Goal: Information Seeking & Learning: Check status

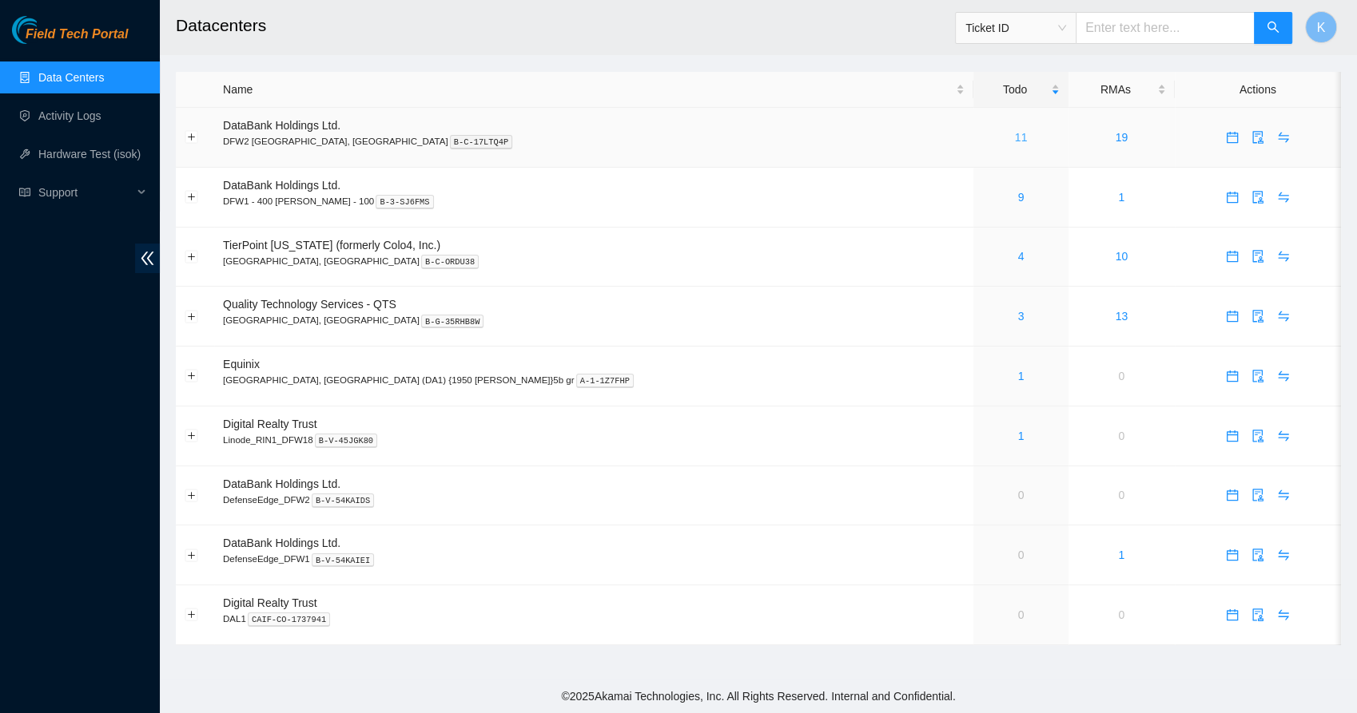
click at [1015, 136] on link "11" at bounding box center [1021, 137] width 13 height 13
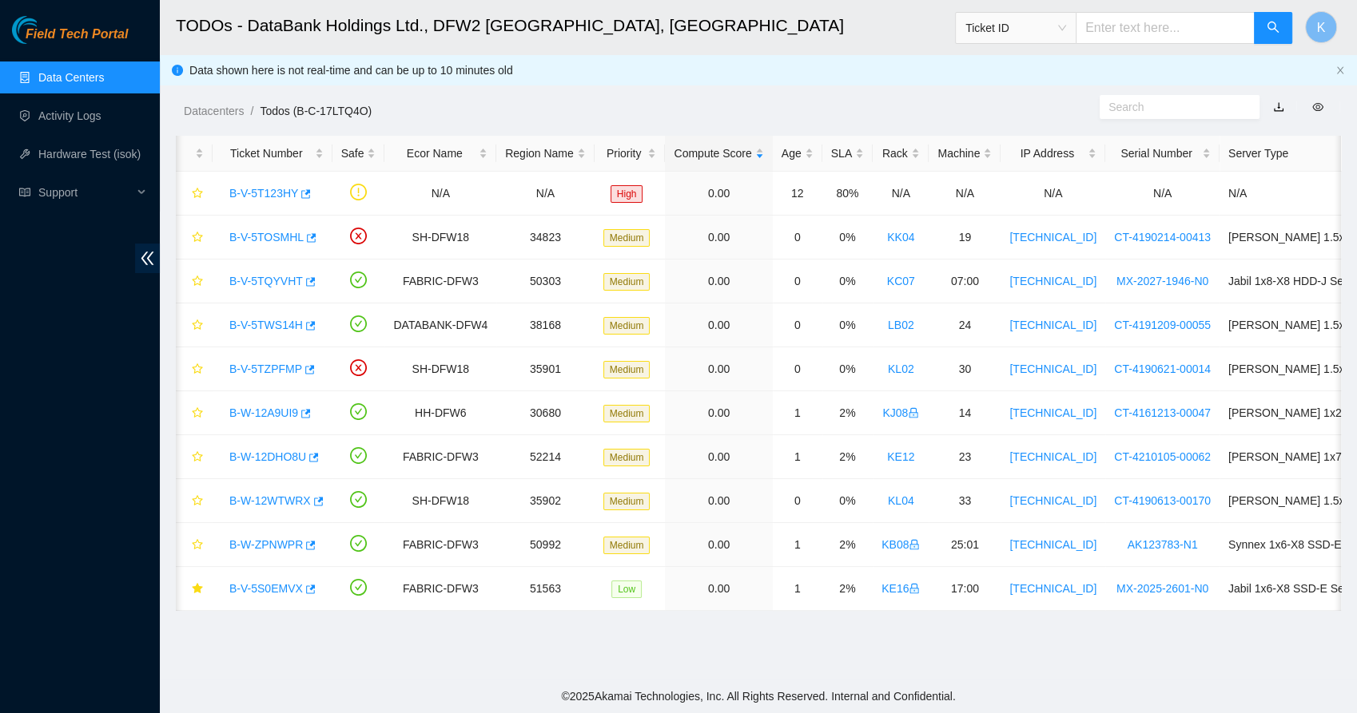
click at [725, 94] on div "Datacenters / Todos (B-C-17LTQ4O) /" at bounding box center [609, 74] width 898 height 89
click at [269, 586] on link "B-V-5S0EMVX" at bounding box center [265, 588] width 73 height 13
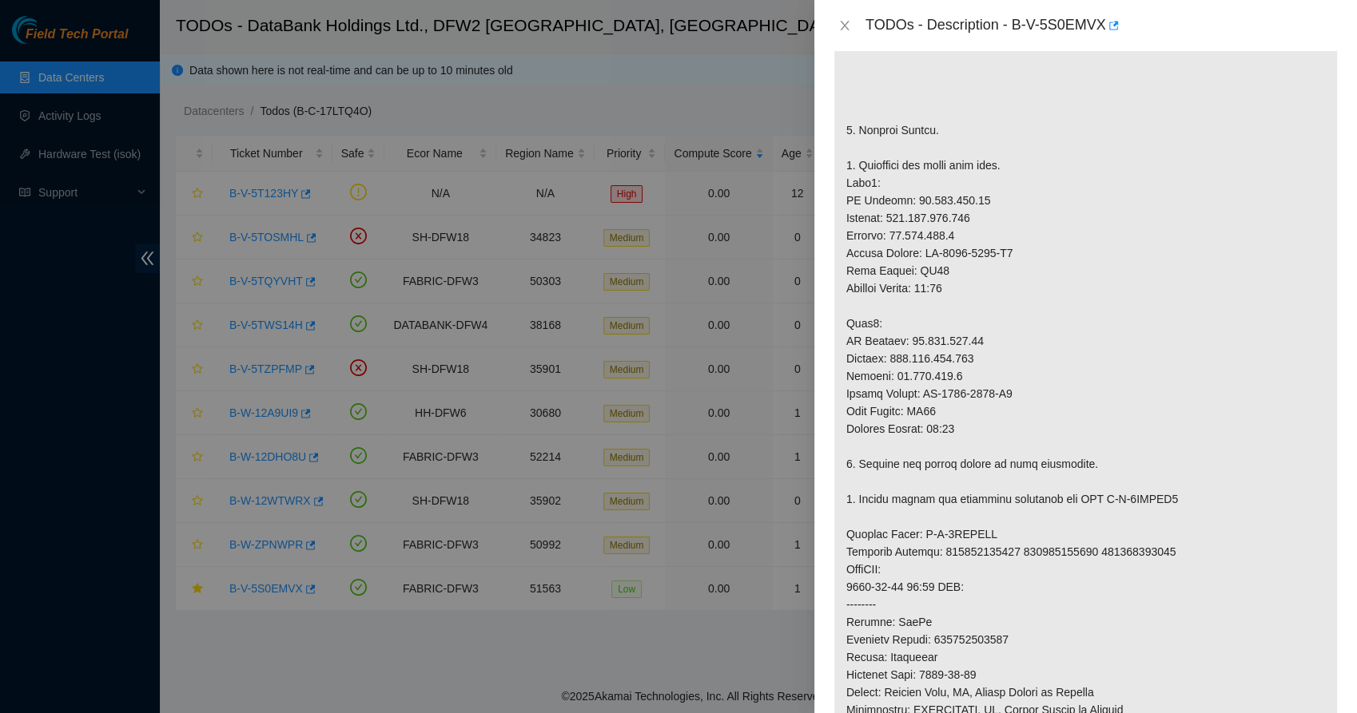
scroll to position [1075, 0]
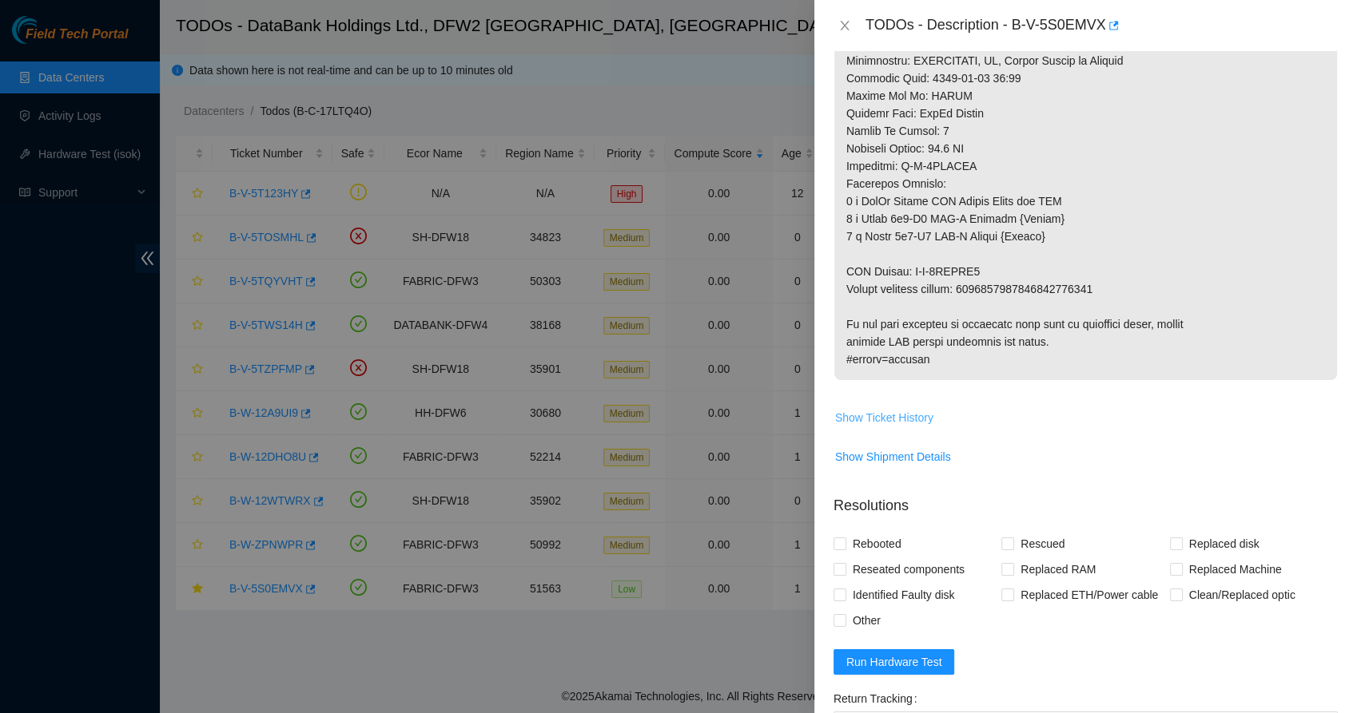
click at [900, 420] on span "Show Ticket History" at bounding box center [884, 418] width 98 height 18
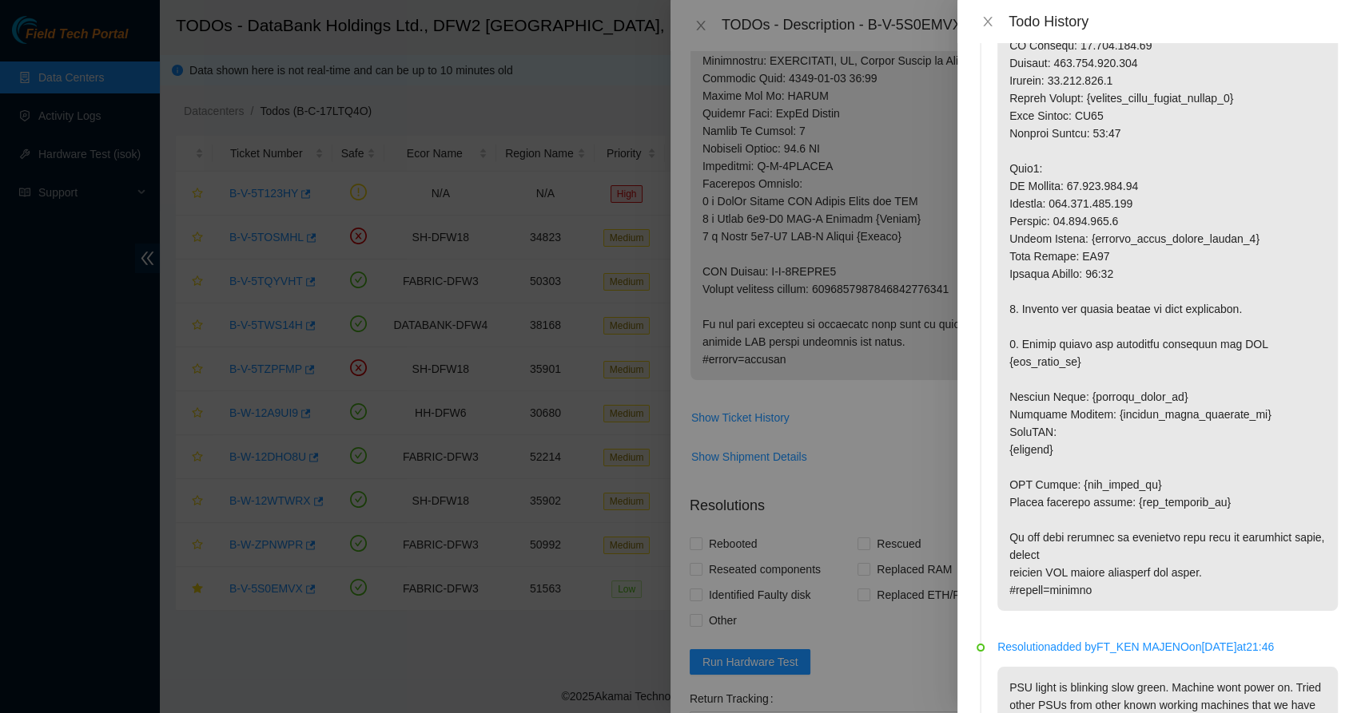
scroll to position [1945, 0]
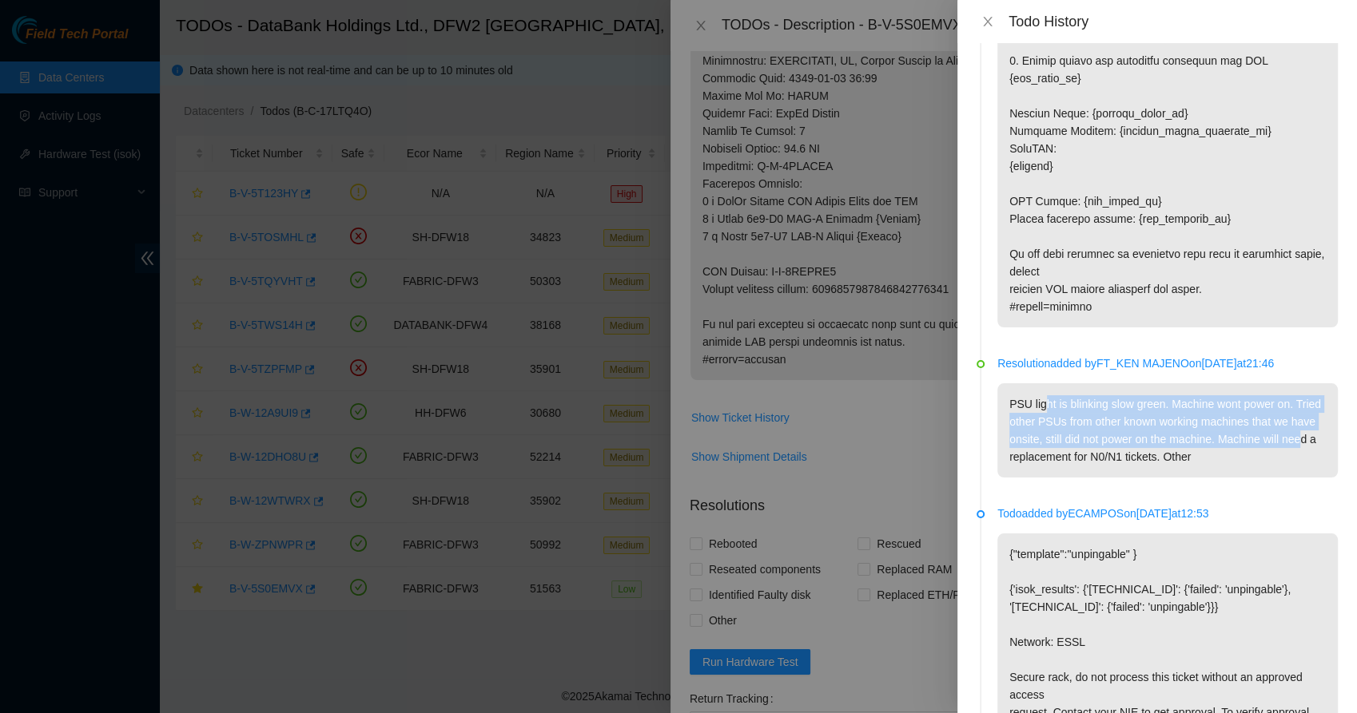
drag, startPoint x: 1044, startPoint y: 414, endPoint x: 1048, endPoint y: 515, distance: 101.5
click at [1048, 510] on li "Resolution added by FT_KEN MAJENO on [DATE] 21:46 PSU light is blinking slow gr…" at bounding box center [1156, 435] width 361 height 150
drag, startPoint x: 1048, startPoint y: 515, endPoint x: 1006, endPoint y: 499, distance: 45.5
click at [1006, 499] on li "Resolution added by FT_KEN MAJENO on [DATE] 21:46 PSU light is blinking slow gr…" at bounding box center [1156, 435] width 361 height 150
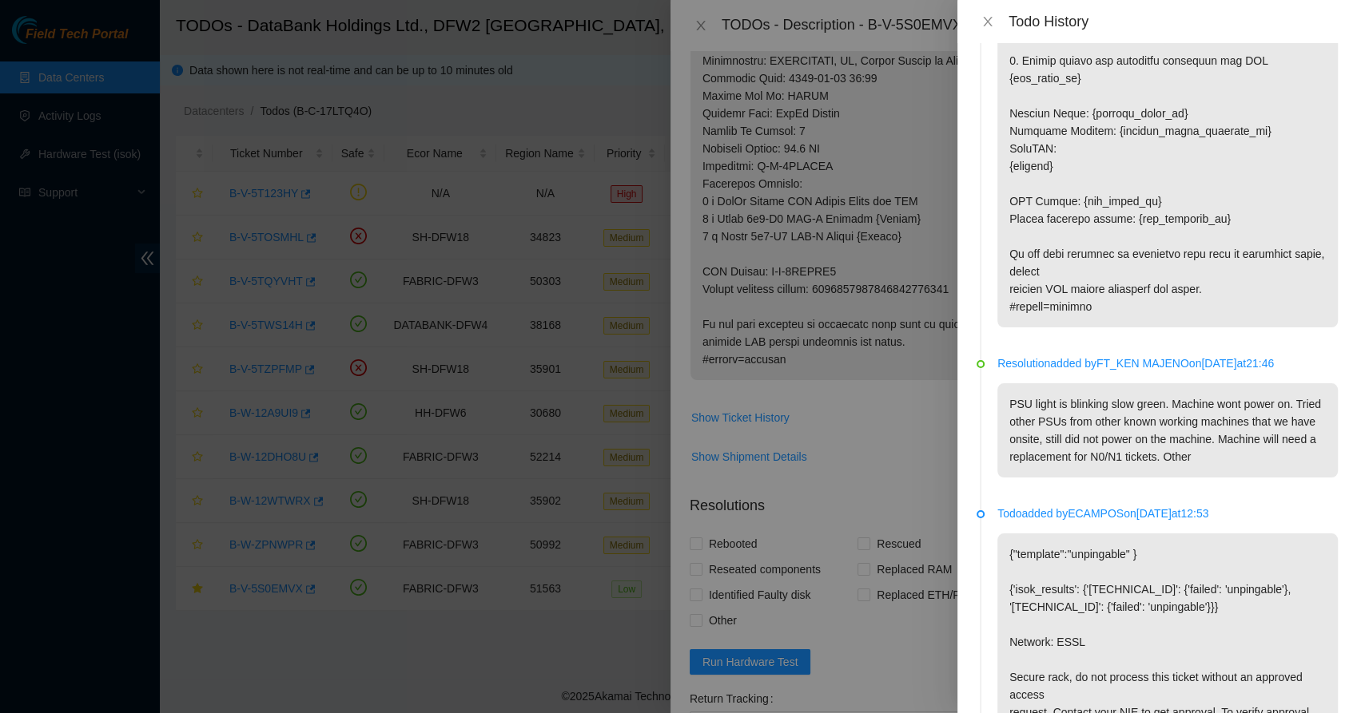
click at [1062, 478] on p "PSU light is blinking slow green. Machine wont power on. Tried other PSUs from …" at bounding box center [1167, 430] width 340 height 94
click at [1003, 522] on p "Todo added by ECAMPOS on [DATE] 12:53" at bounding box center [1167, 514] width 340 height 18
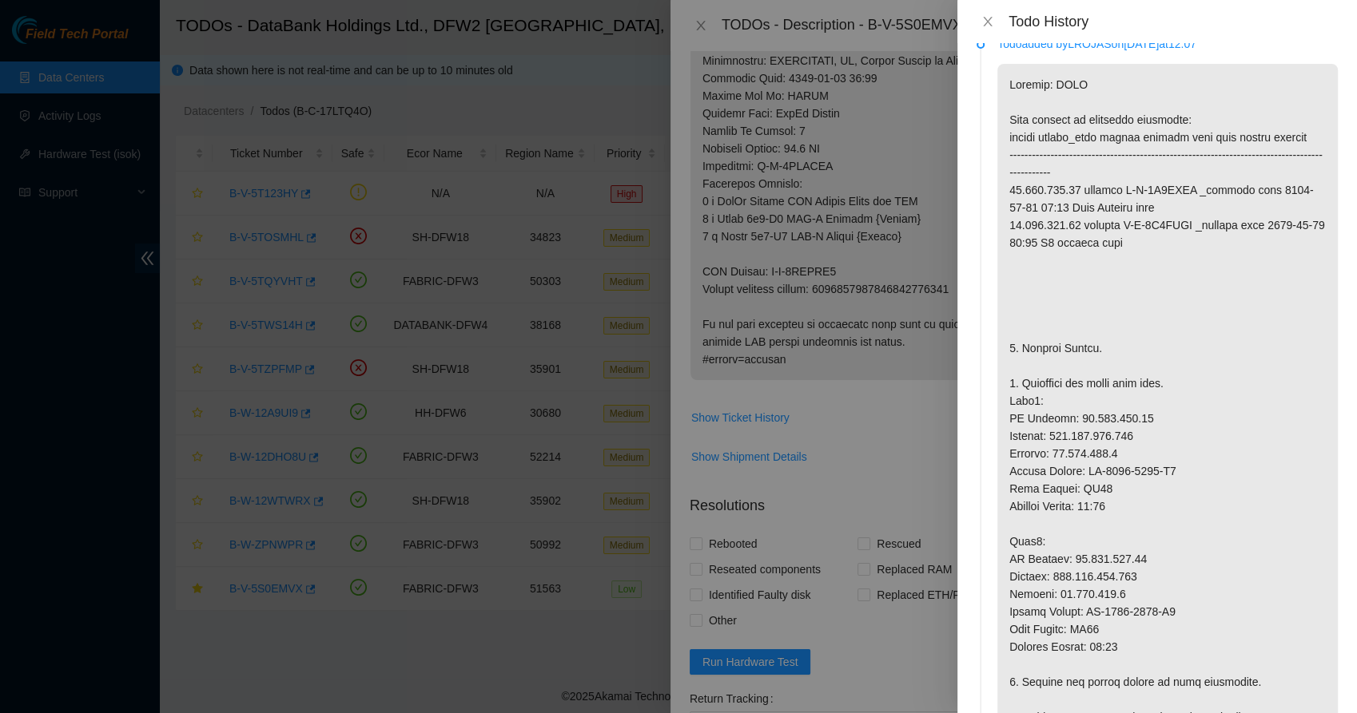
scroll to position [0, 0]
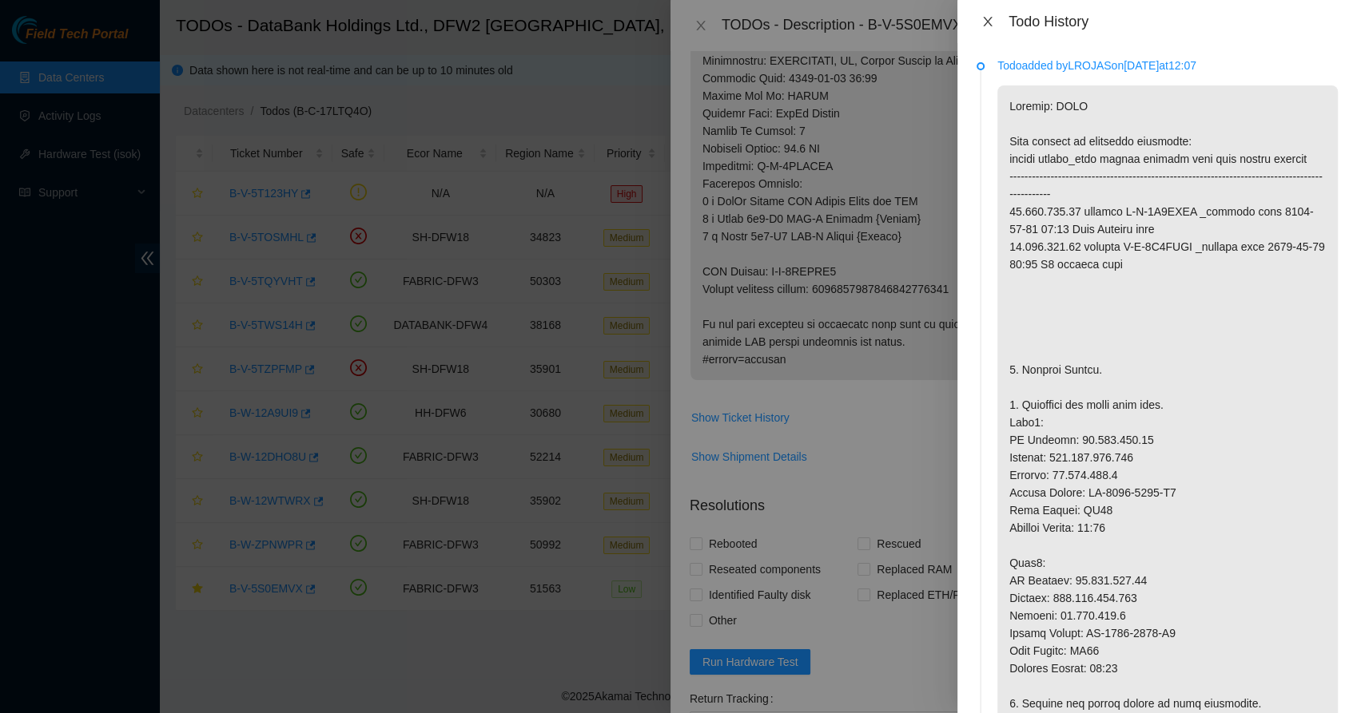
click at [983, 18] on icon "close" at bounding box center [987, 21] width 13 height 13
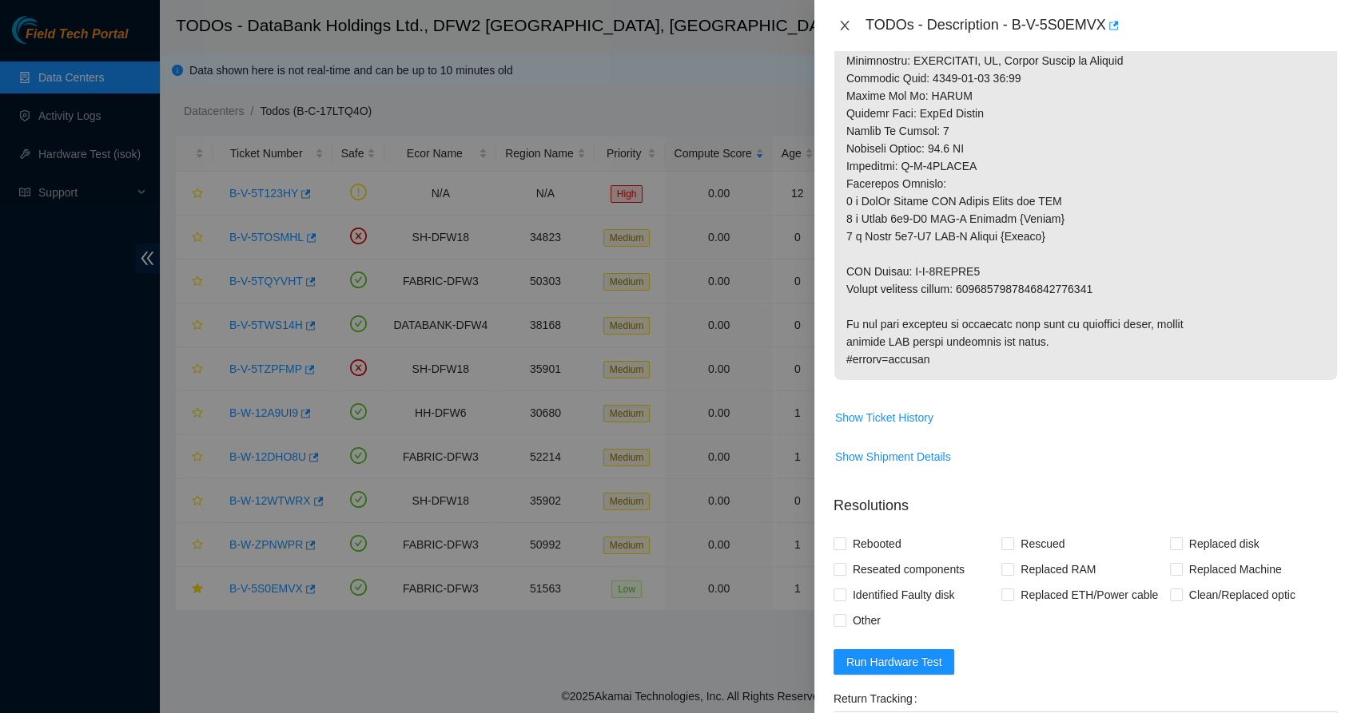
click at [844, 22] on icon "close" at bounding box center [844, 25] width 13 height 13
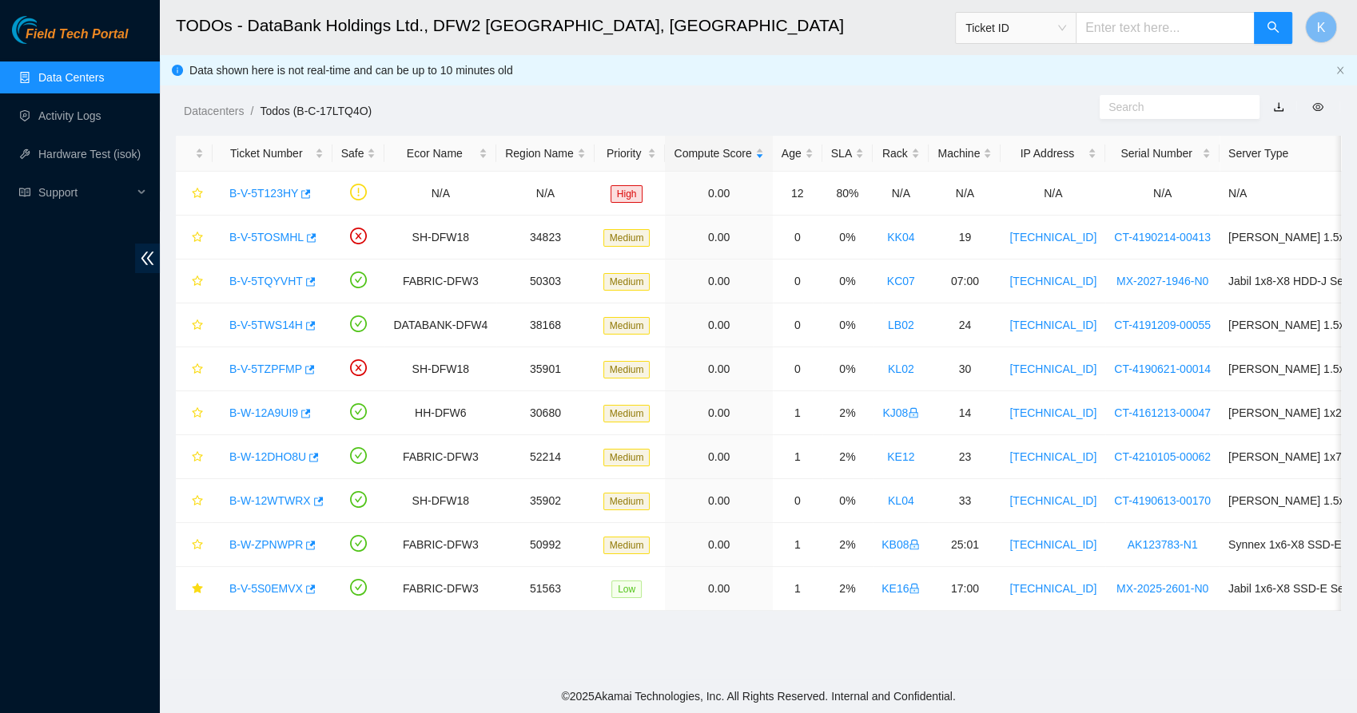
scroll to position [360, 0]
click at [672, 77] on div "Datacenters / Todos (B-C-17LTQ4O) /" at bounding box center [609, 74] width 898 height 89
click at [77, 350] on div "Field Tech Portal Data Centers Activity Logs Hardware Test (isok) Support" at bounding box center [80, 364] width 160 height 697
click at [862, 633] on main "TODOs - DataBank Holdings Ltd., DFW2 [GEOGRAPHIC_DATA], [GEOGRAPHIC_DATA] Ticke…" at bounding box center [758, 340] width 1197 height 680
click at [790, 101] on div "Datacenters / Todos (B-C-17LTQ4O) /" at bounding box center [609, 74] width 898 height 89
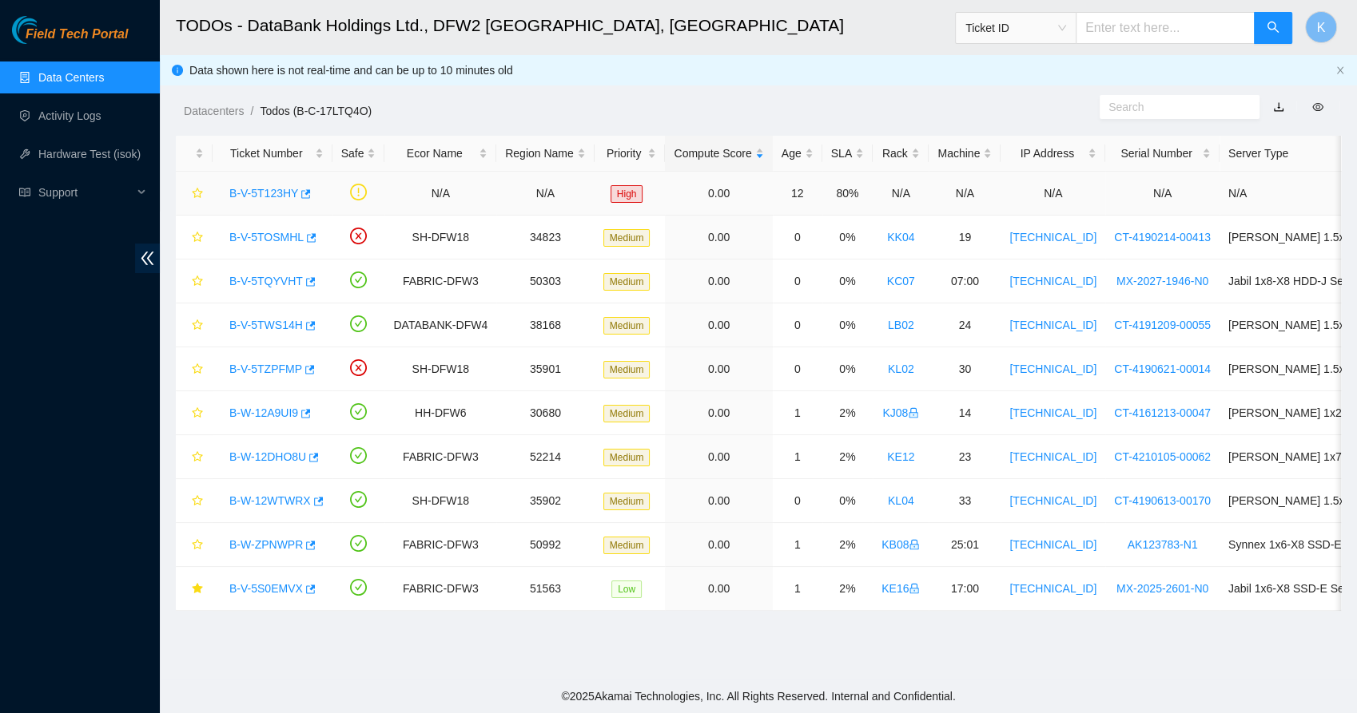
click at [264, 201] on div "B-V-5T123HY" at bounding box center [272, 194] width 102 height 26
click at [264, 198] on link "B-V-5T123HY" at bounding box center [263, 193] width 69 height 13
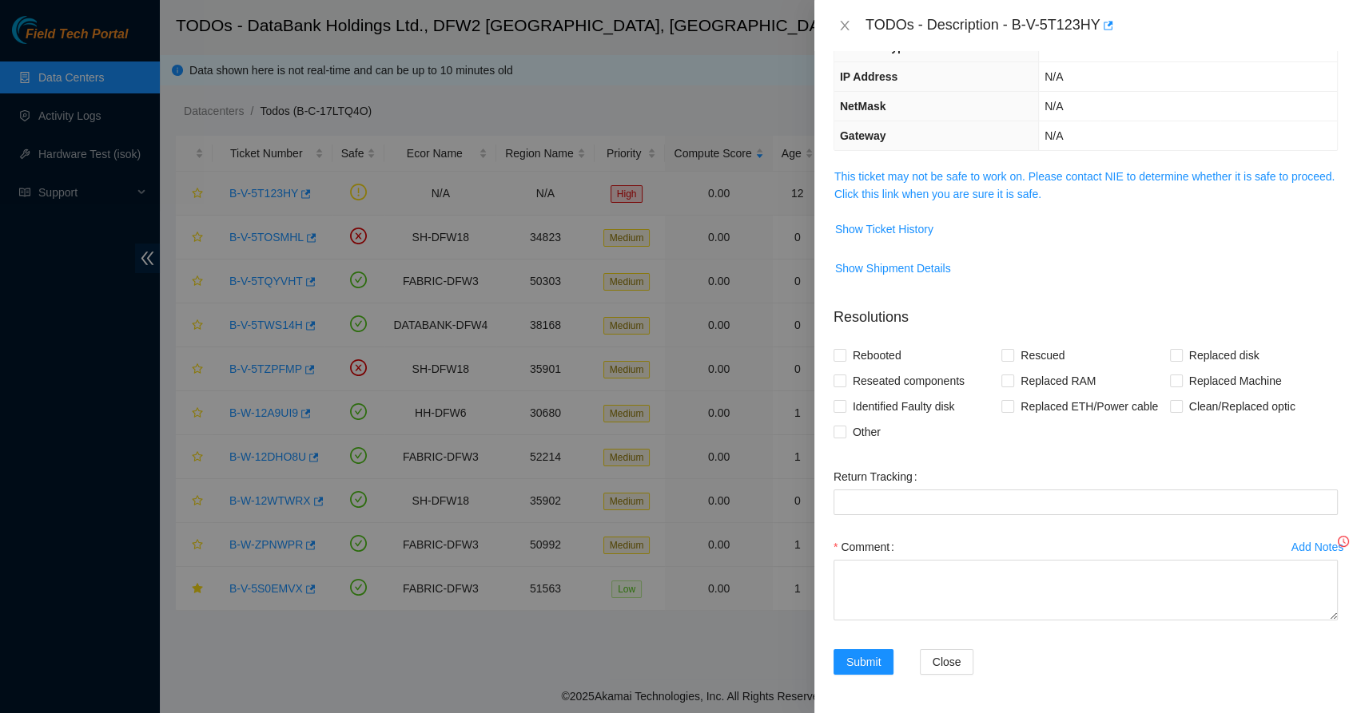
scroll to position [155, 0]
click at [928, 182] on link "This ticket may not be safe to work on. Please contact NIE to determine whether…" at bounding box center [1084, 187] width 500 height 30
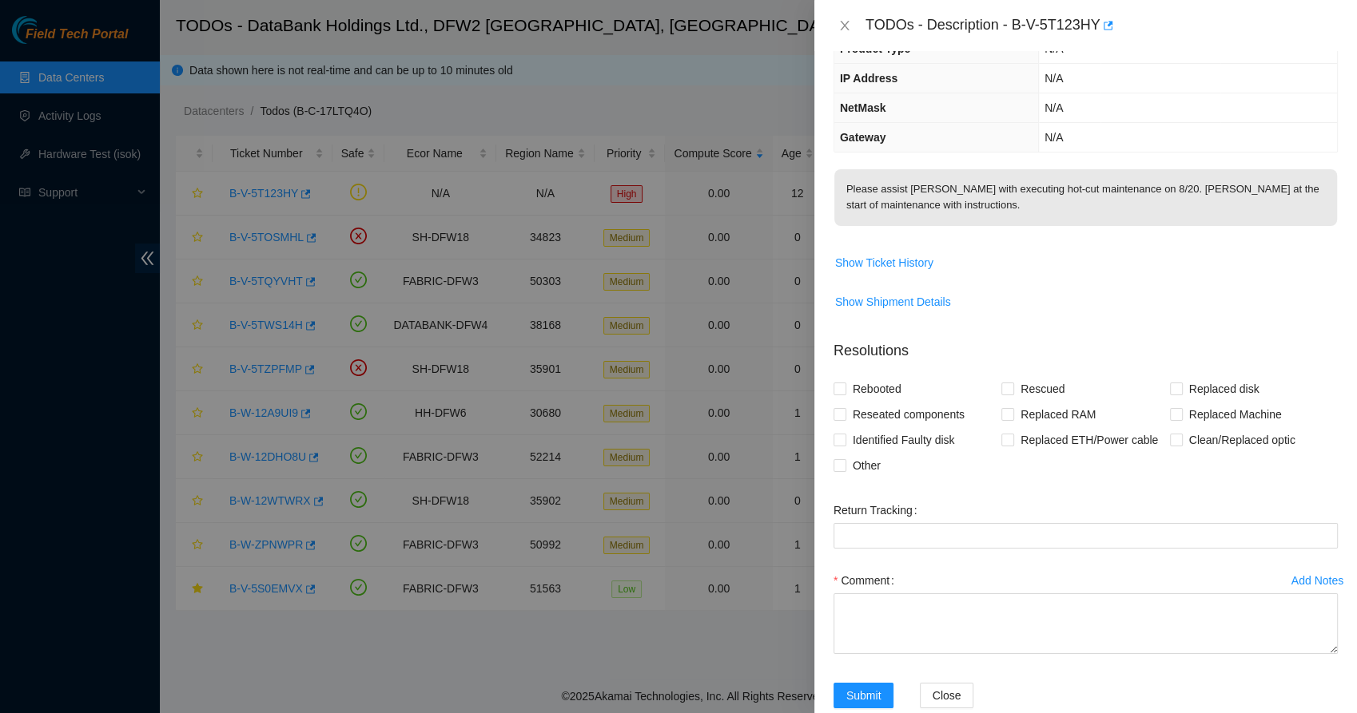
click at [1004, 192] on p "Please assist [PERSON_NAME] with executing hot-cut maintenance on 8/20. [PERSON…" at bounding box center [1085, 197] width 503 height 57
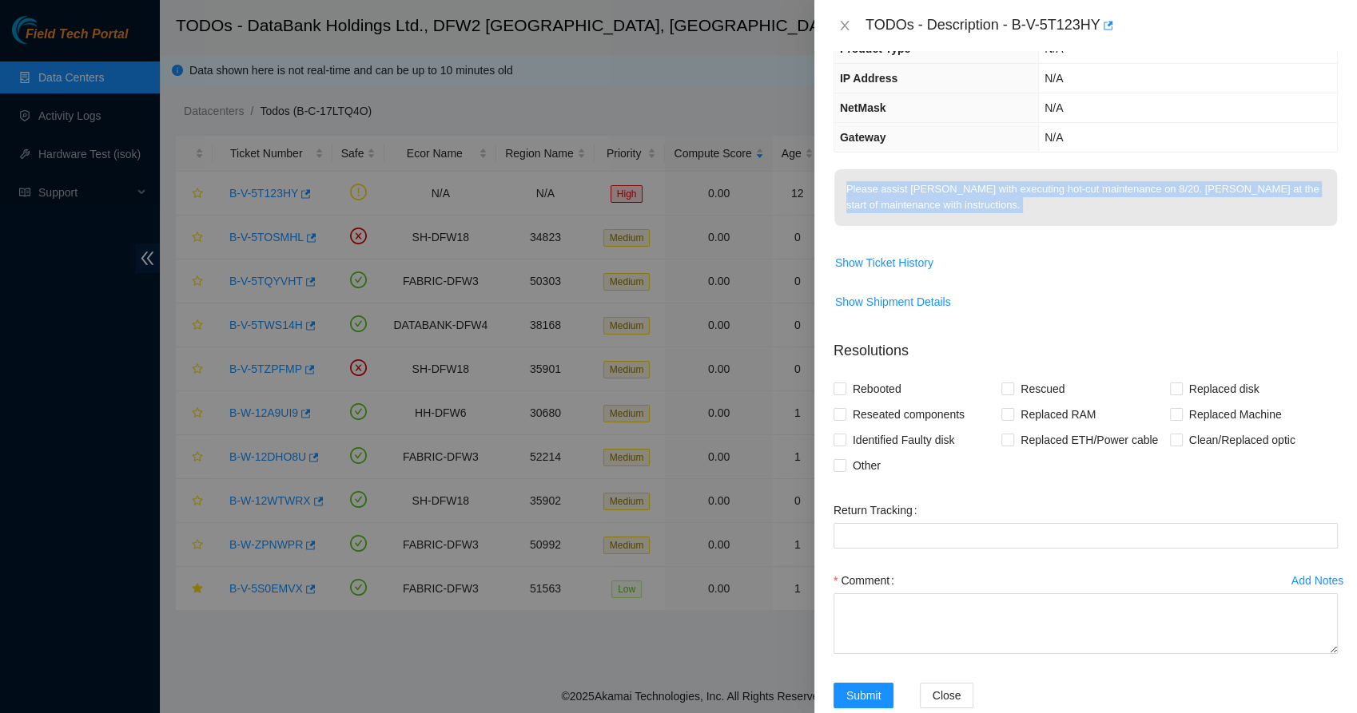
click at [1004, 192] on p "Please assist [PERSON_NAME] with executing hot-cut maintenance on 8/20. [PERSON…" at bounding box center [1085, 197] width 503 height 57
drag, startPoint x: 1004, startPoint y: 192, endPoint x: 940, endPoint y: 219, distance: 69.4
click at [940, 219] on p "Please assist [PERSON_NAME] with executing hot-cut maintenance on 8/20. [PERSON…" at bounding box center [1085, 197] width 503 height 57
click at [1003, 211] on p "Please assist [PERSON_NAME] with executing hot-cut maintenance on 8/20. [PERSON…" at bounding box center [1085, 197] width 503 height 57
drag, startPoint x: 1003, startPoint y: 211, endPoint x: 879, endPoint y: 175, distance: 129.7
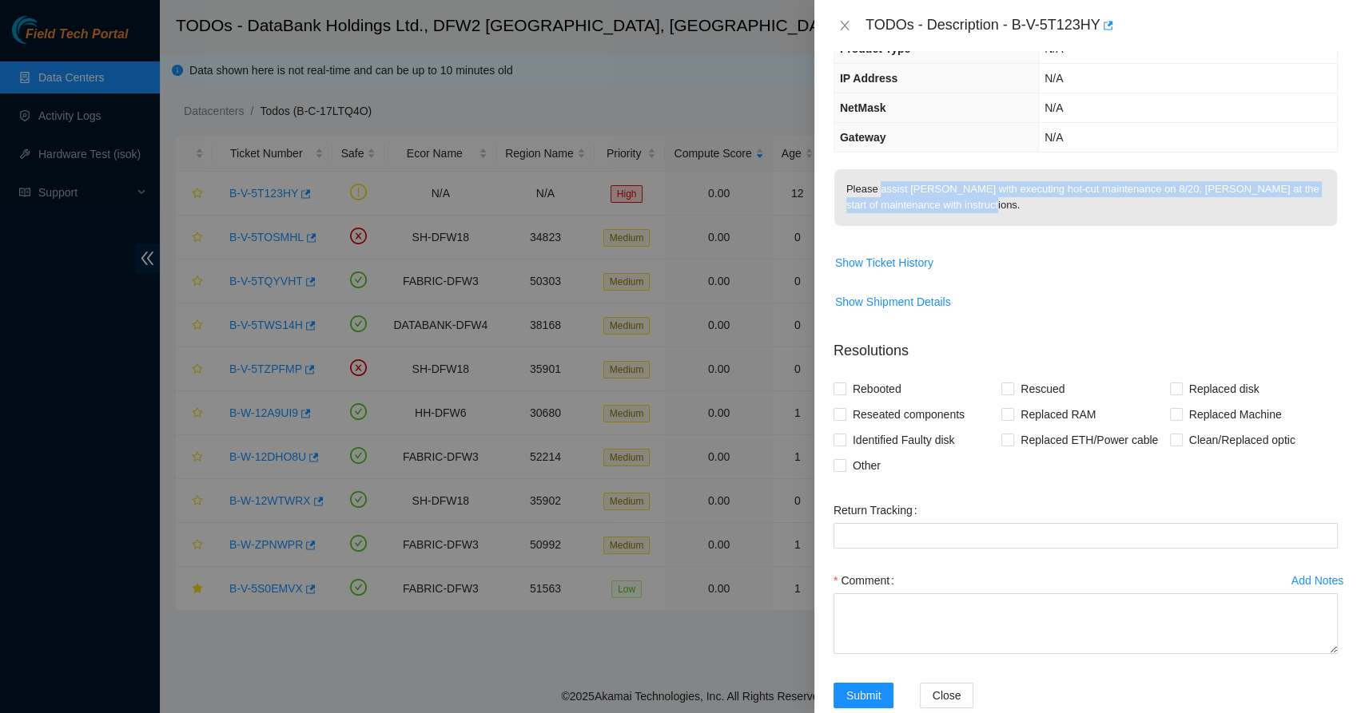
click at [879, 175] on p "Please assist [PERSON_NAME] with executing hot-cut maintenance on 8/20. [PERSON…" at bounding box center [1085, 197] width 503 height 57
drag, startPoint x: 879, startPoint y: 175, endPoint x: 891, endPoint y: 183, distance: 14.4
click at [884, 183] on p "Please assist [PERSON_NAME] with executing hot-cut maintenance on 8/20. [PERSON…" at bounding box center [1085, 197] width 503 height 57
click at [1027, 192] on p "Please assist [PERSON_NAME] with executing hot-cut maintenance on 8/20. [PERSON…" at bounding box center [1085, 197] width 503 height 57
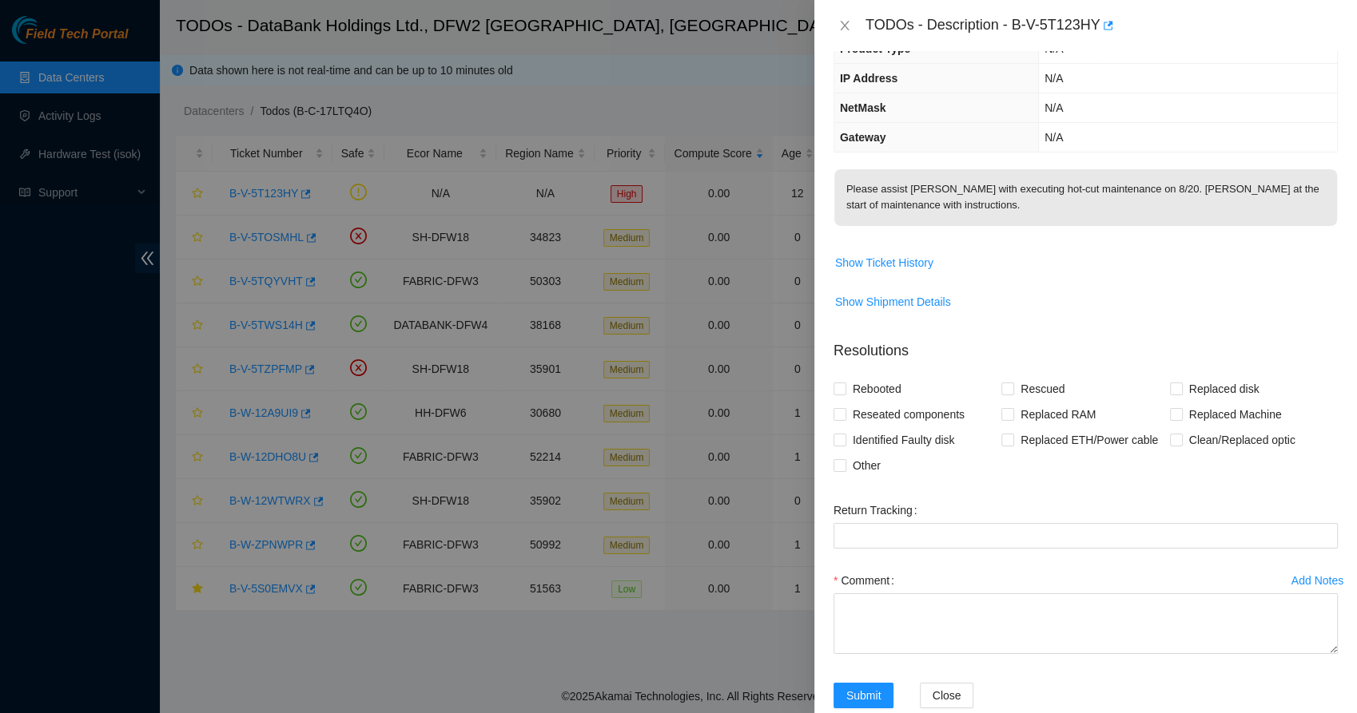
click at [943, 212] on p "Please assist [PERSON_NAME] with executing hot-cut maintenance on 8/20. [PERSON…" at bounding box center [1085, 197] width 503 height 57
click at [900, 268] on span "Show Ticket History" at bounding box center [884, 263] width 98 height 18
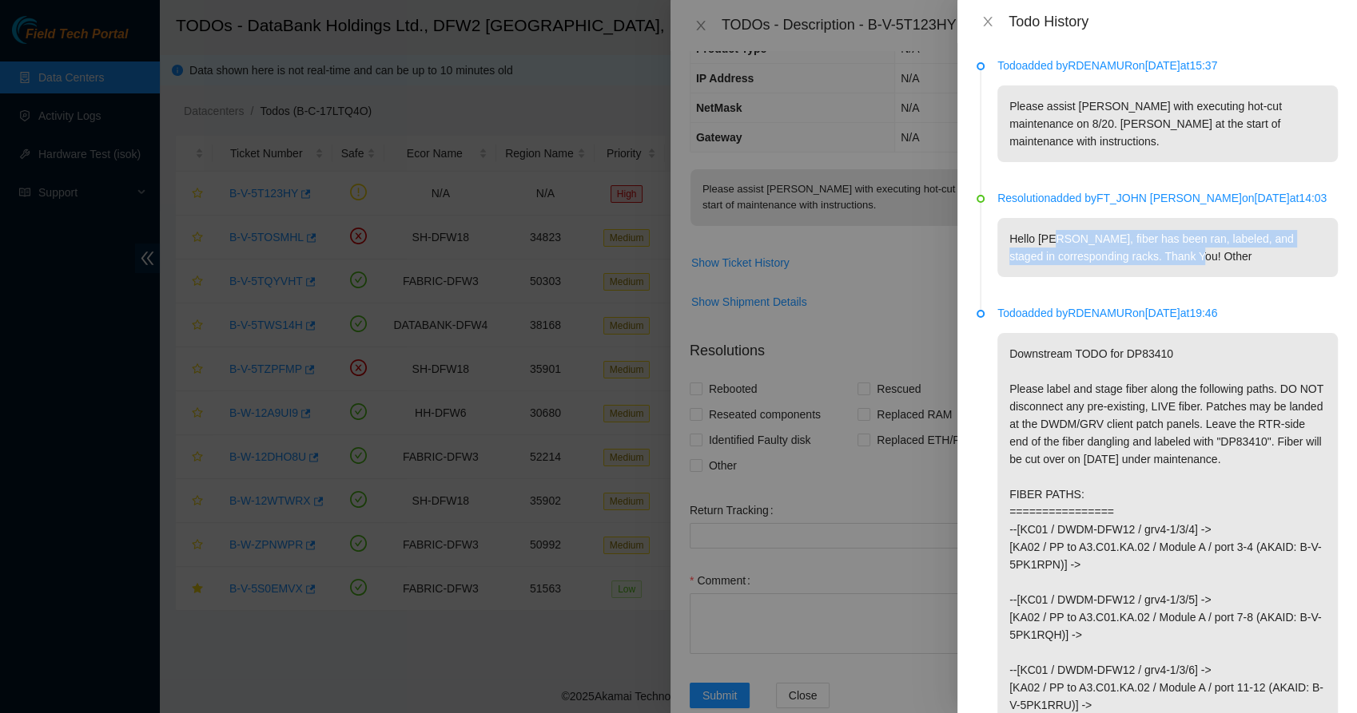
drag, startPoint x: 1055, startPoint y: 244, endPoint x: 1203, endPoint y: 273, distance: 151.4
click at [1203, 273] on p "Hello [PERSON_NAME], fiber has been ran, labeled, and staged in corresponding r…" at bounding box center [1167, 247] width 340 height 59
click at [1205, 267] on p "Hello [PERSON_NAME], fiber has been ran, labeled, and staged in corresponding r…" at bounding box center [1167, 247] width 340 height 59
click at [1110, 367] on p "Downstream TODO for DP83410 Please label and stage fiber along the following pa…" at bounding box center [1167, 600] width 340 height 534
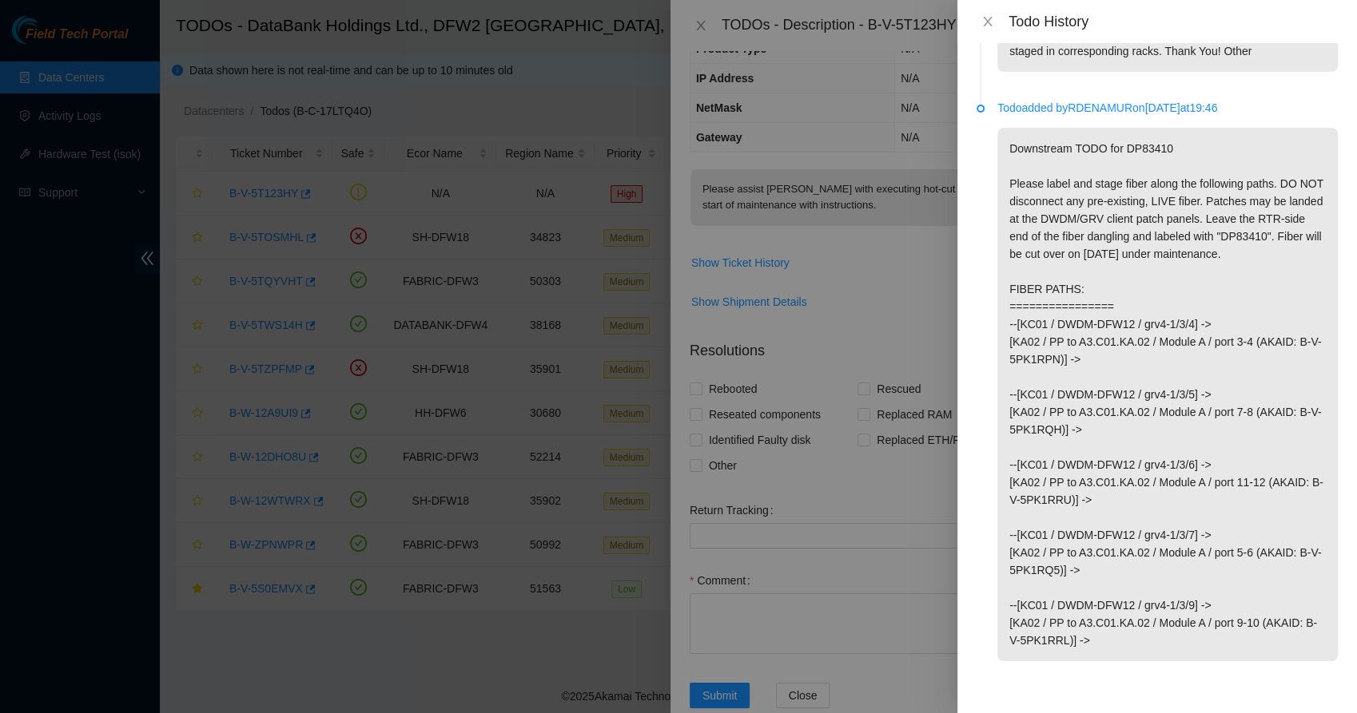
scroll to position [0, 0]
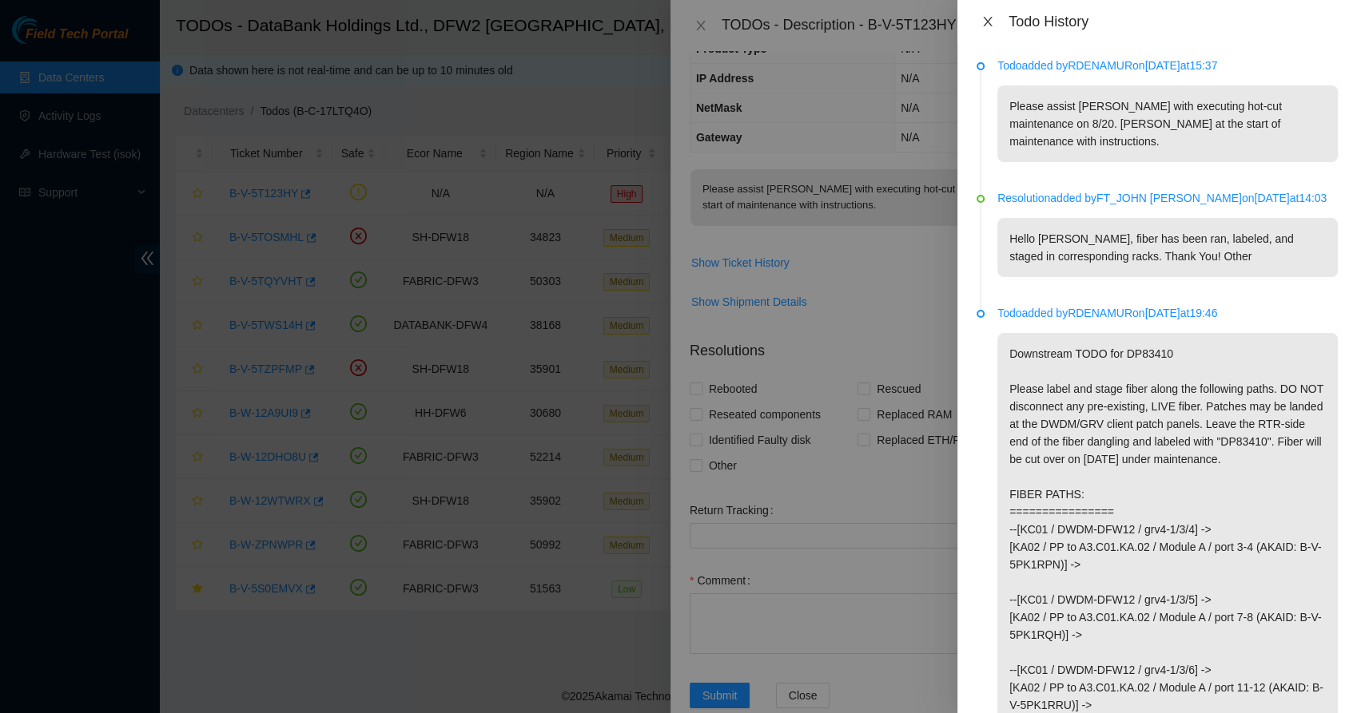
click at [982, 28] on button "Close" at bounding box center [987, 21] width 22 height 15
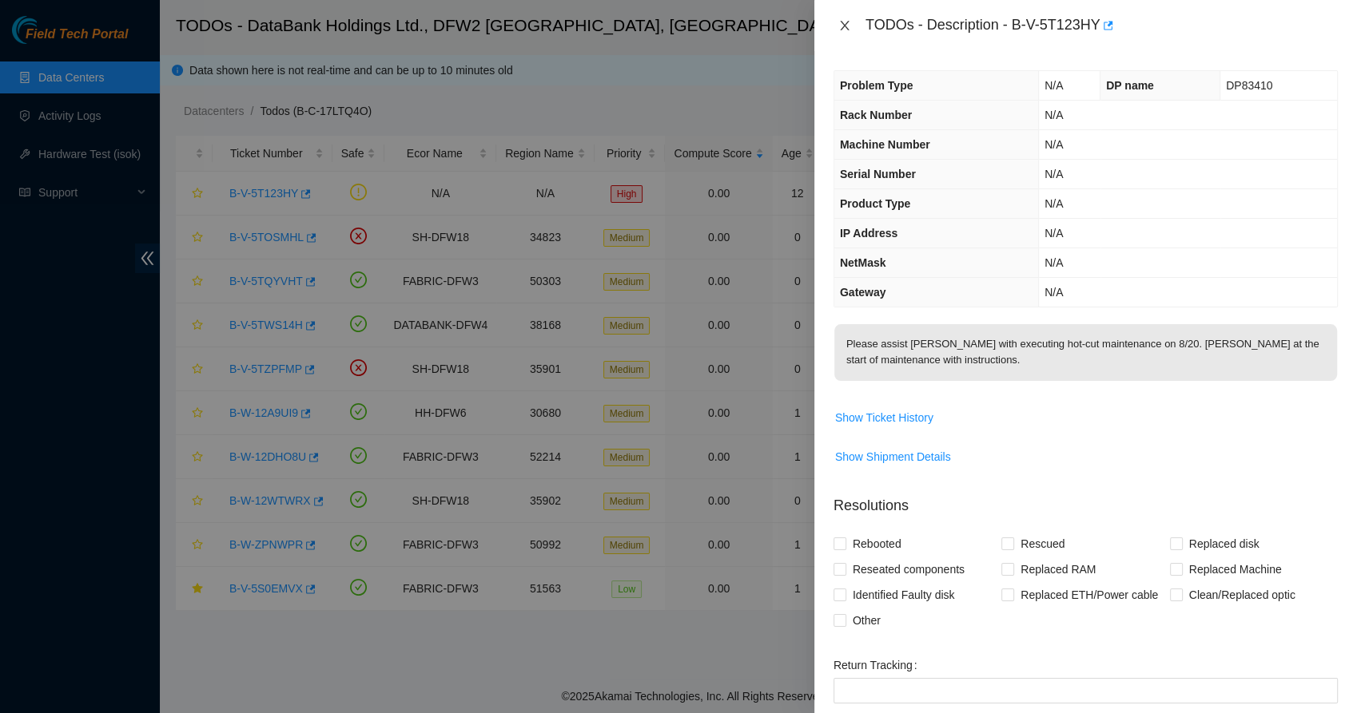
click at [843, 18] on button "Close" at bounding box center [844, 25] width 22 height 15
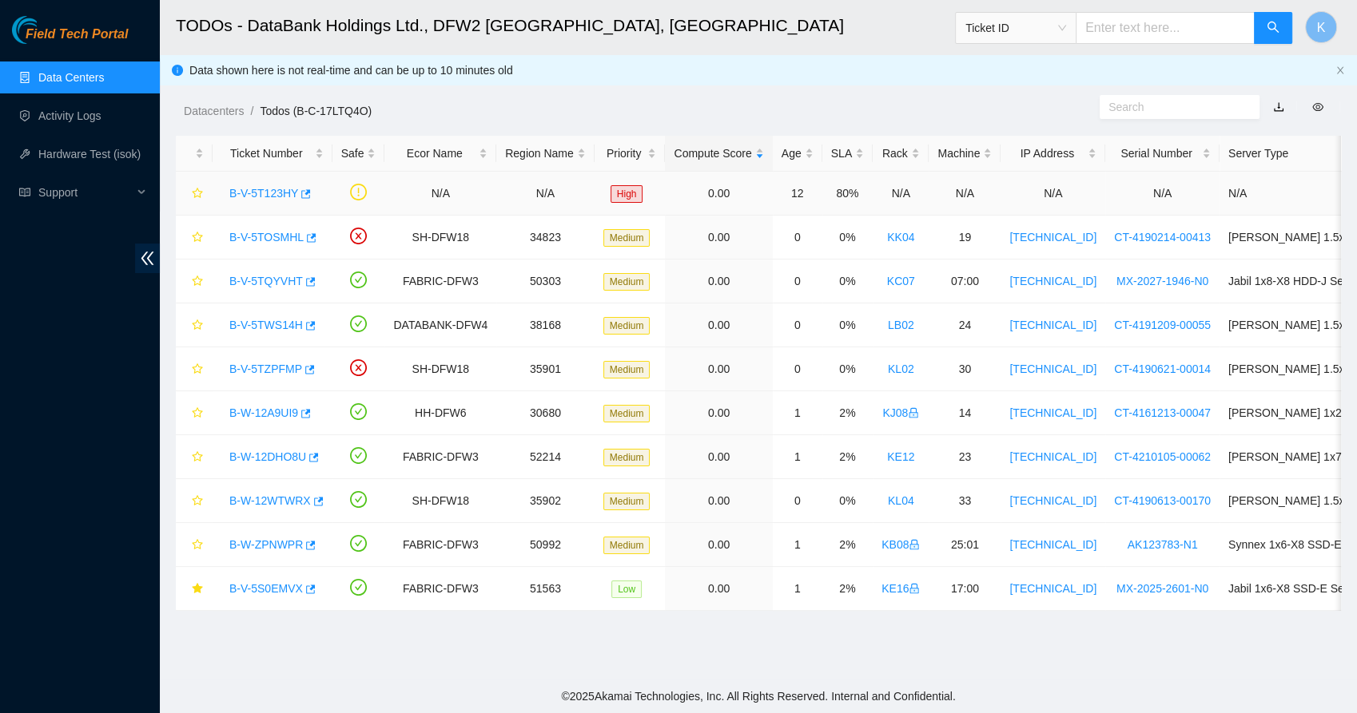
click at [274, 187] on link "B-V-5T123HY" at bounding box center [263, 193] width 69 height 13
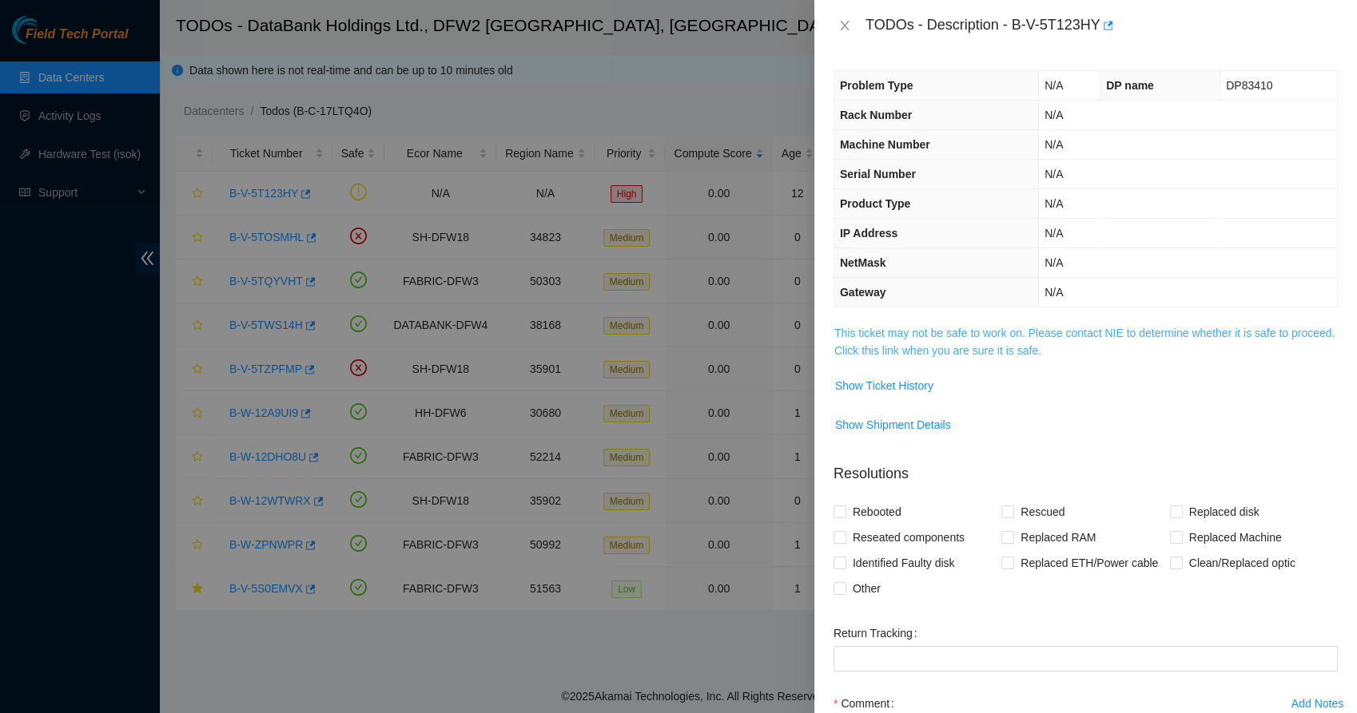
click at [979, 343] on link "This ticket may not be safe to work on. Please contact NIE to determine whether…" at bounding box center [1084, 342] width 500 height 30
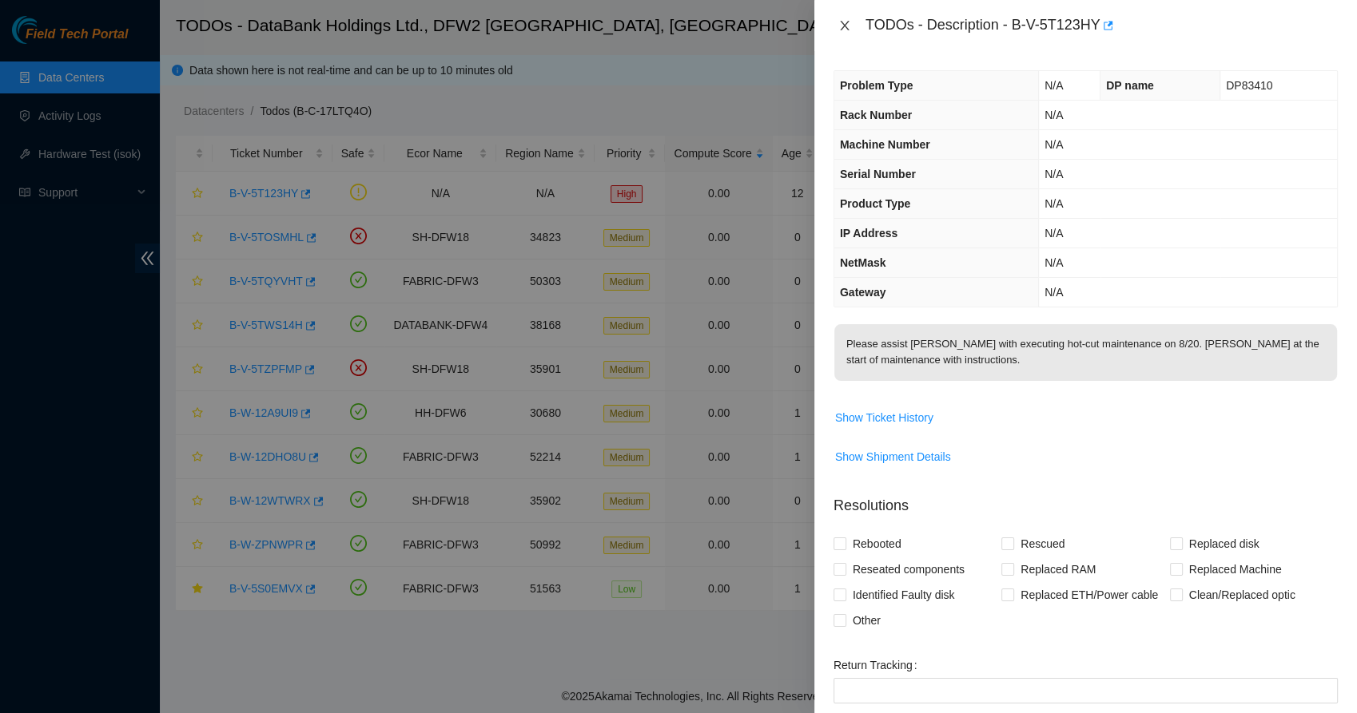
click at [844, 19] on icon "close" at bounding box center [844, 25] width 13 height 13
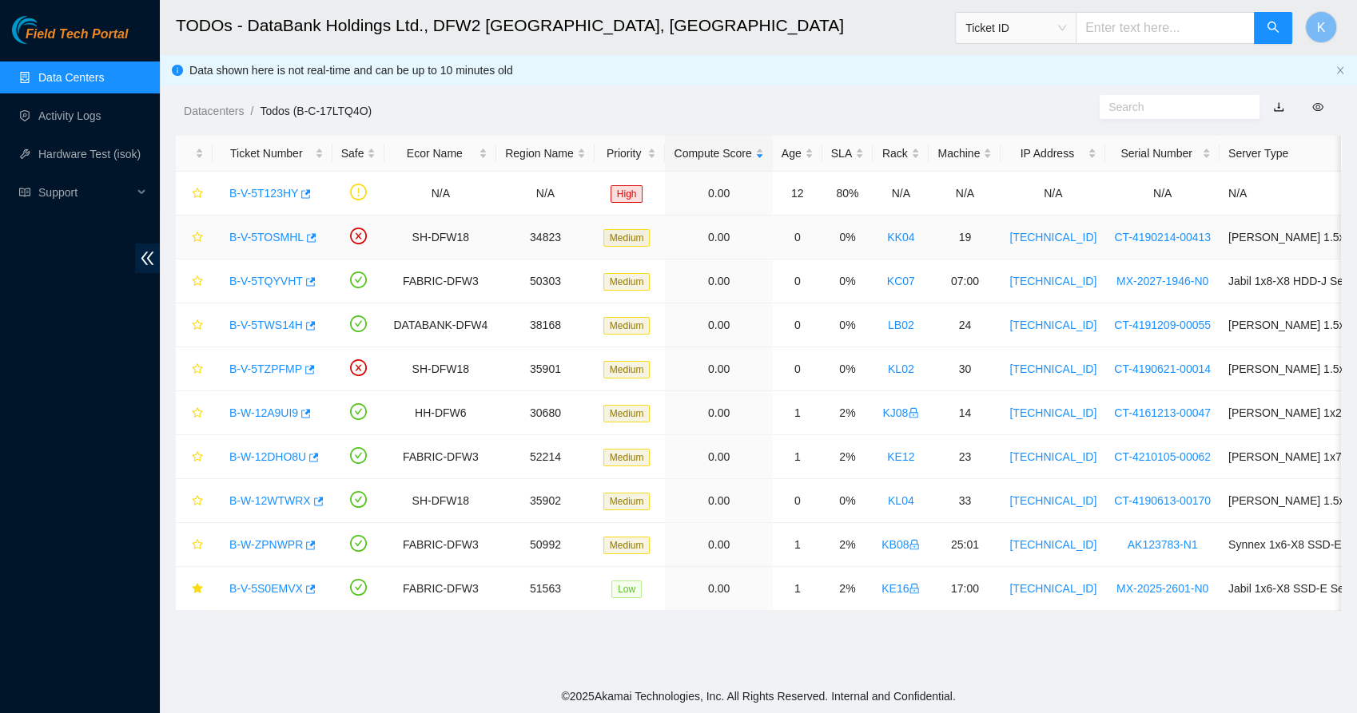
click at [292, 233] on link "B-V-5TOSMHL" at bounding box center [266, 237] width 74 height 13
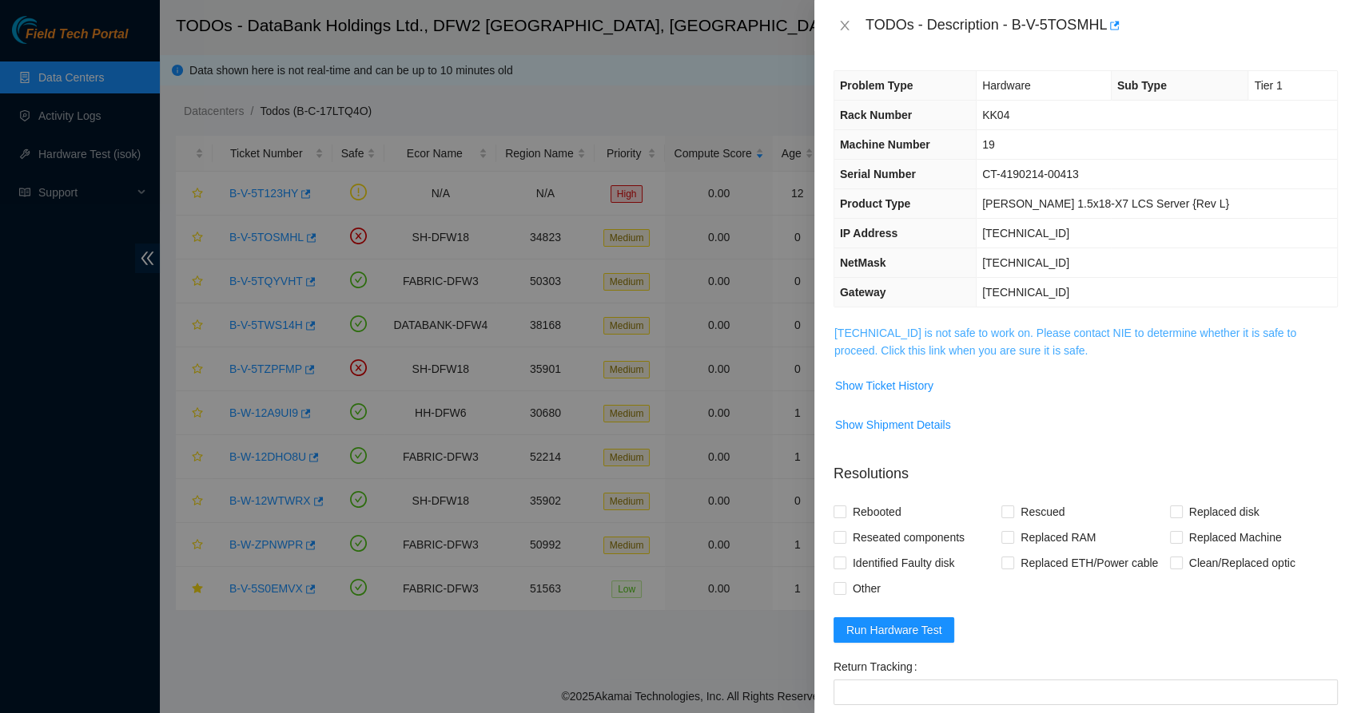
click at [977, 339] on link "[TECHNICAL_ID] is not safe to work on. Please contact NIE to determine whether …" at bounding box center [1065, 342] width 462 height 30
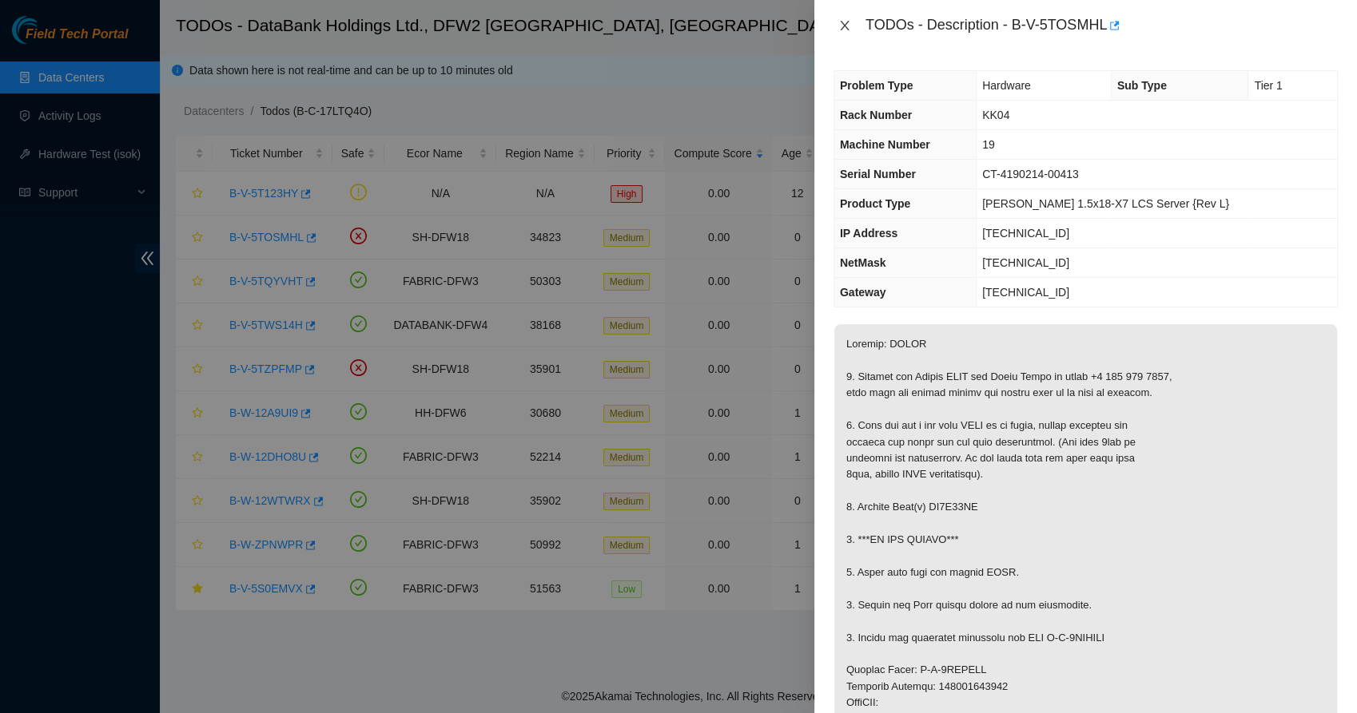
click at [840, 26] on icon "close" at bounding box center [844, 25] width 13 height 13
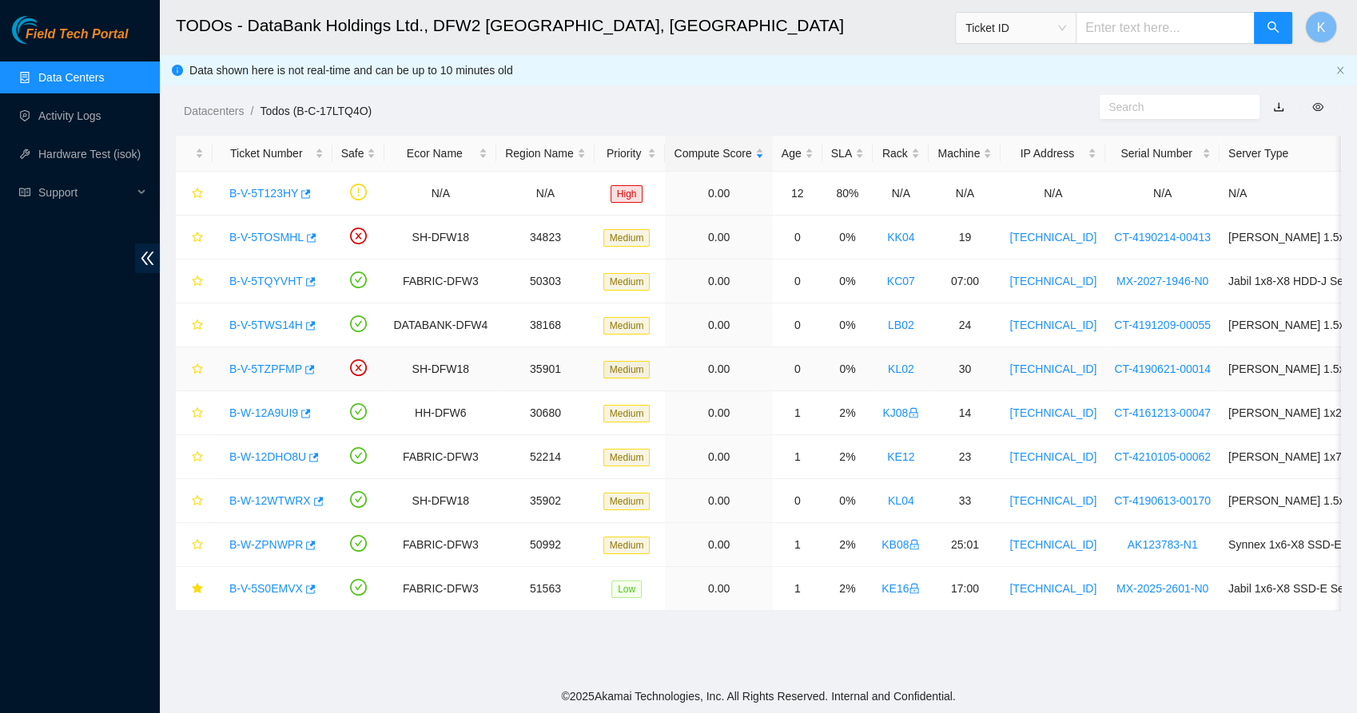
click at [264, 371] on link "B-V-5TZPFMP" at bounding box center [265, 369] width 73 height 13
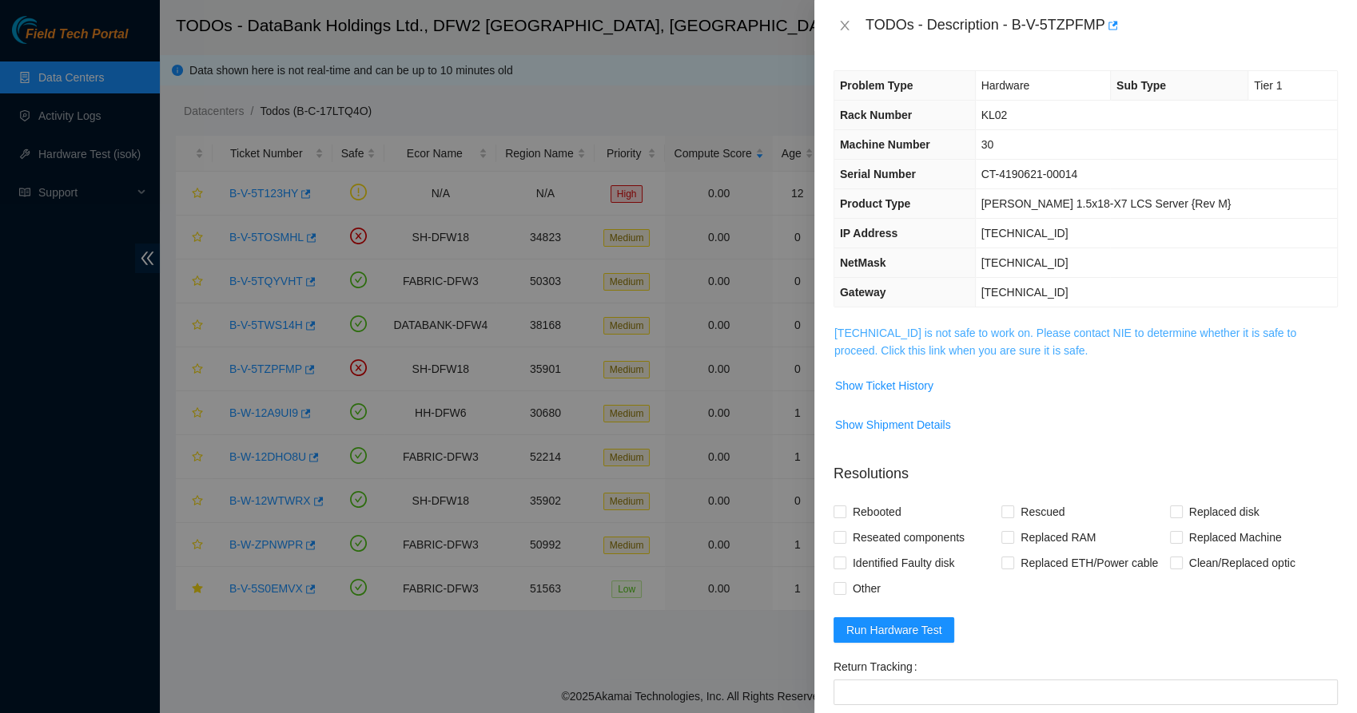
click at [943, 335] on link "[TECHNICAL_ID] is not safe to work on. Please contact NIE to determine whether …" at bounding box center [1065, 342] width 462 height 30
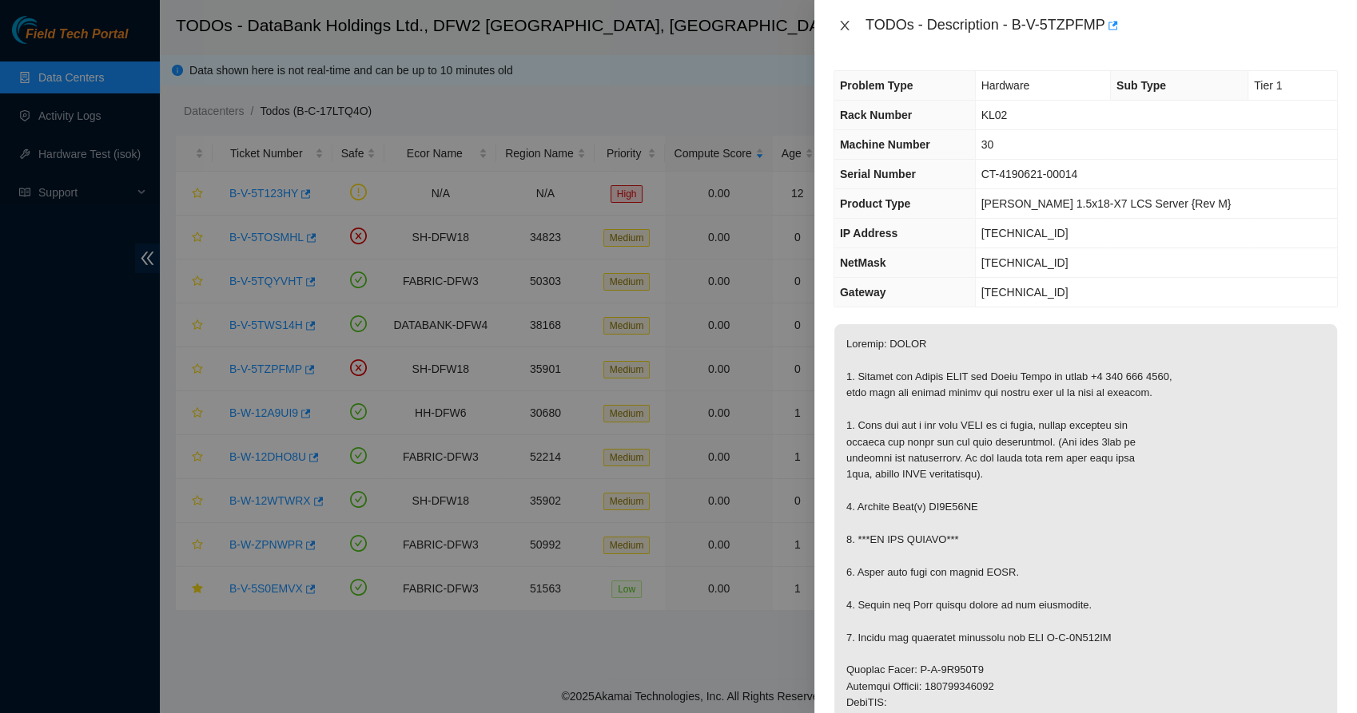
click at [850, 32] on button "Close" at bounding box center [844, 25] width 22 height 15
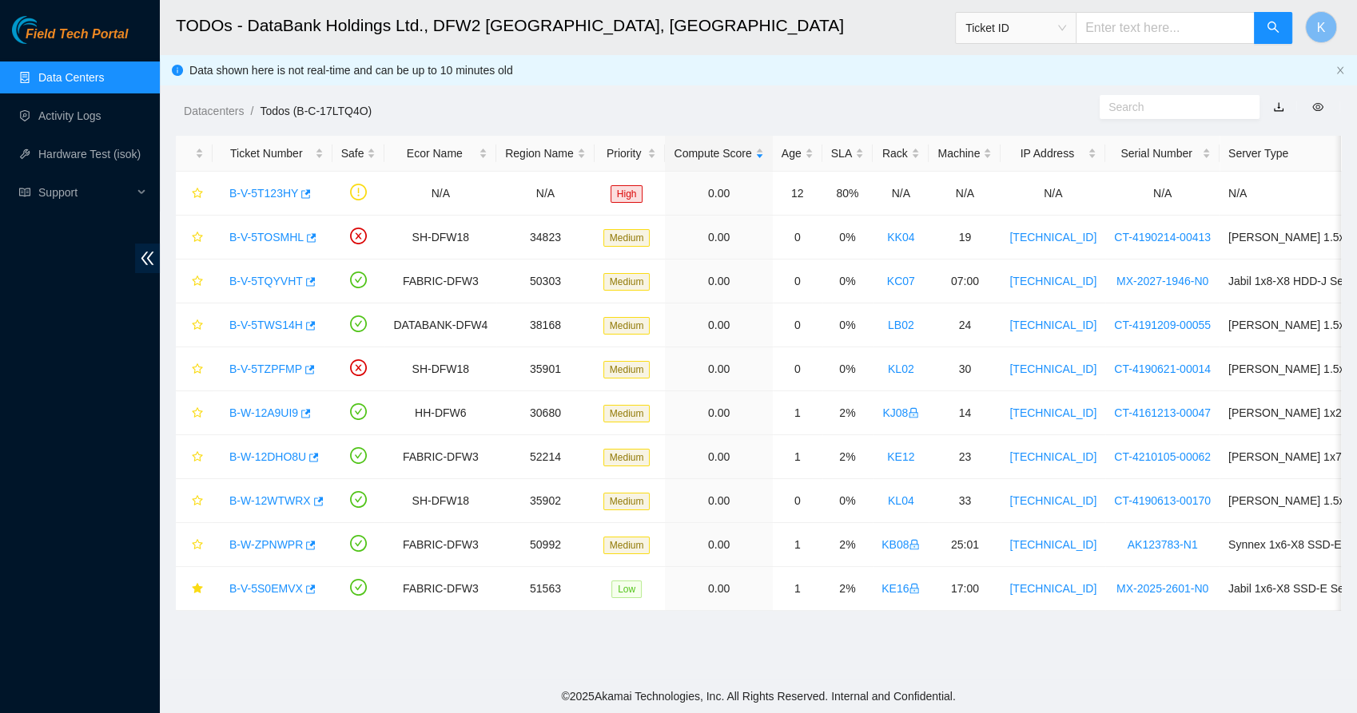
click at [734, 59] on div "Datacenters / Todos (B-C-17LTQ4O) /" at bounding box center [609, 74] width 898 height 89
